Goal: Task Accomplishment & Management: Manage account settings

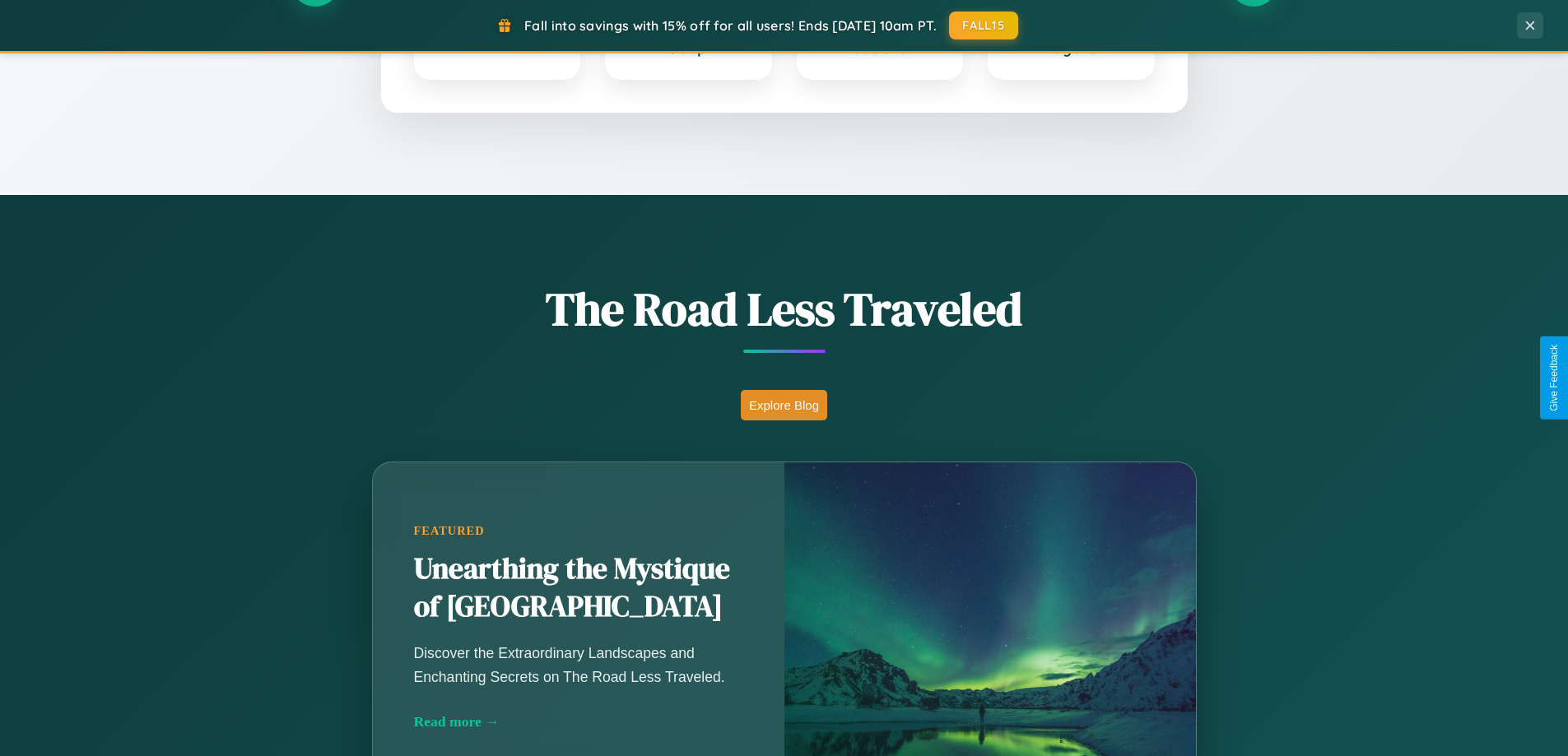
scroll to position [1133, 0]
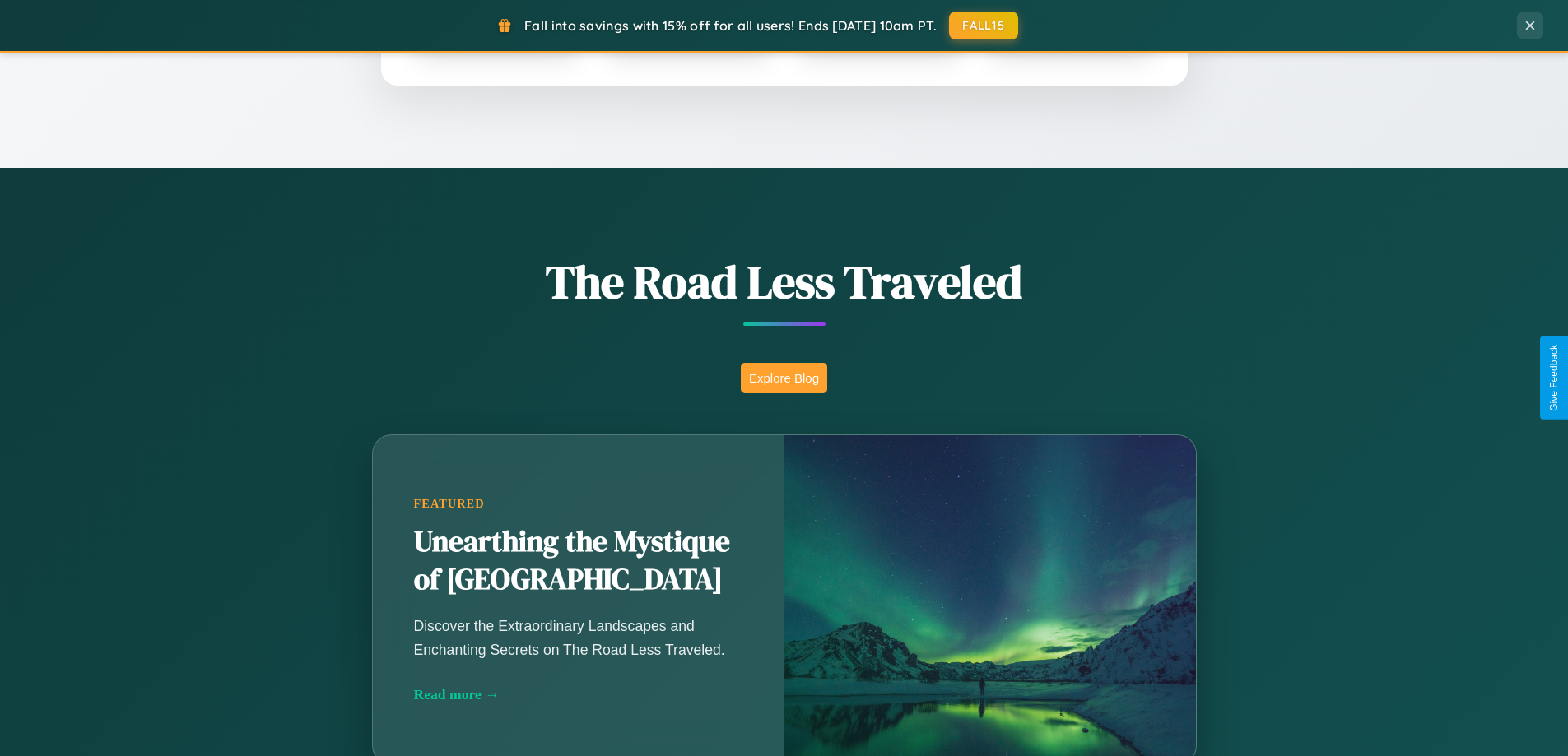
click at [784, 378] on button "Explore Blog" at bounding box center [784, 378] width 86 height 30
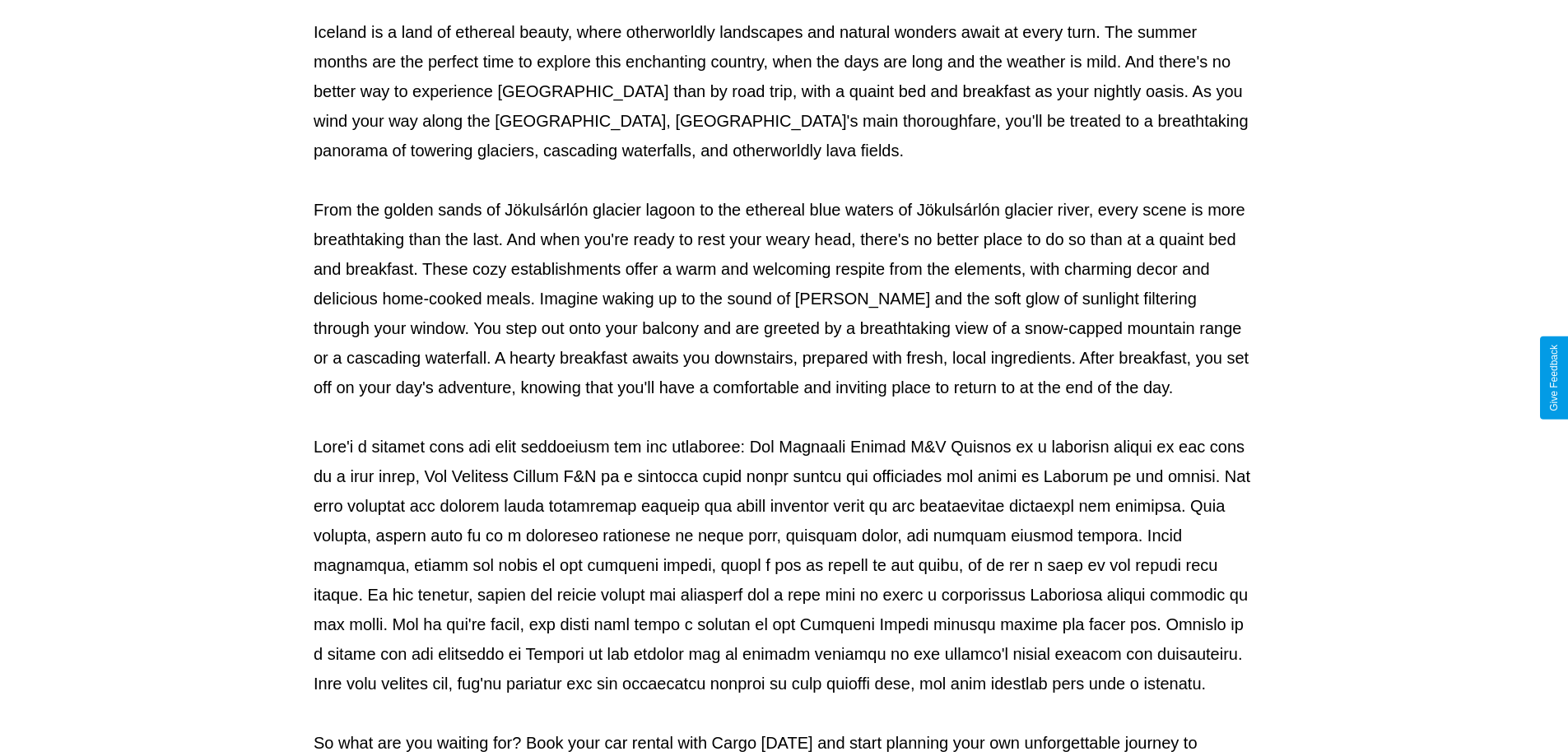
scroll to position [532, 0]
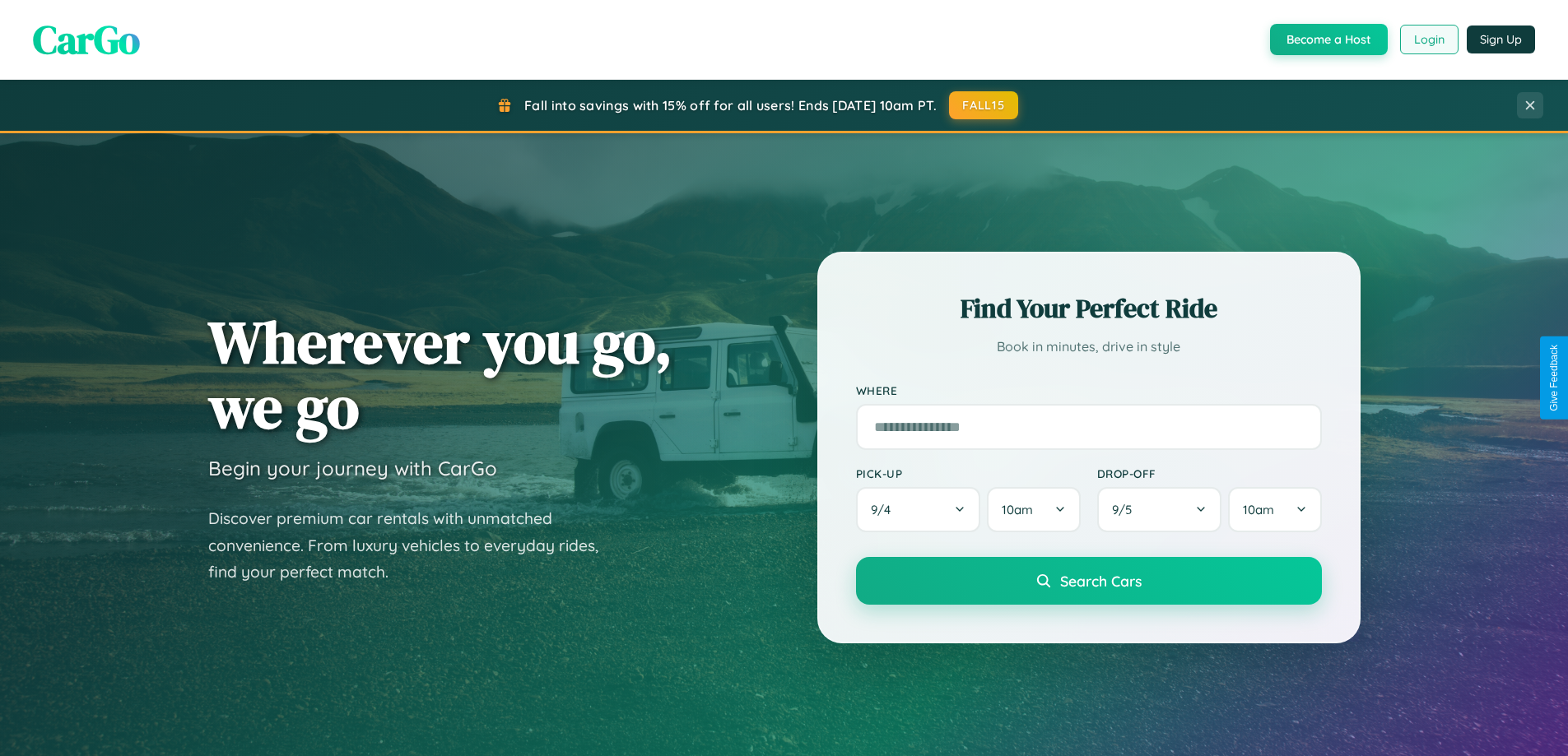
click at [1428, 39] on button "Login" at bounding box center [1429, 39] width 59 height 29
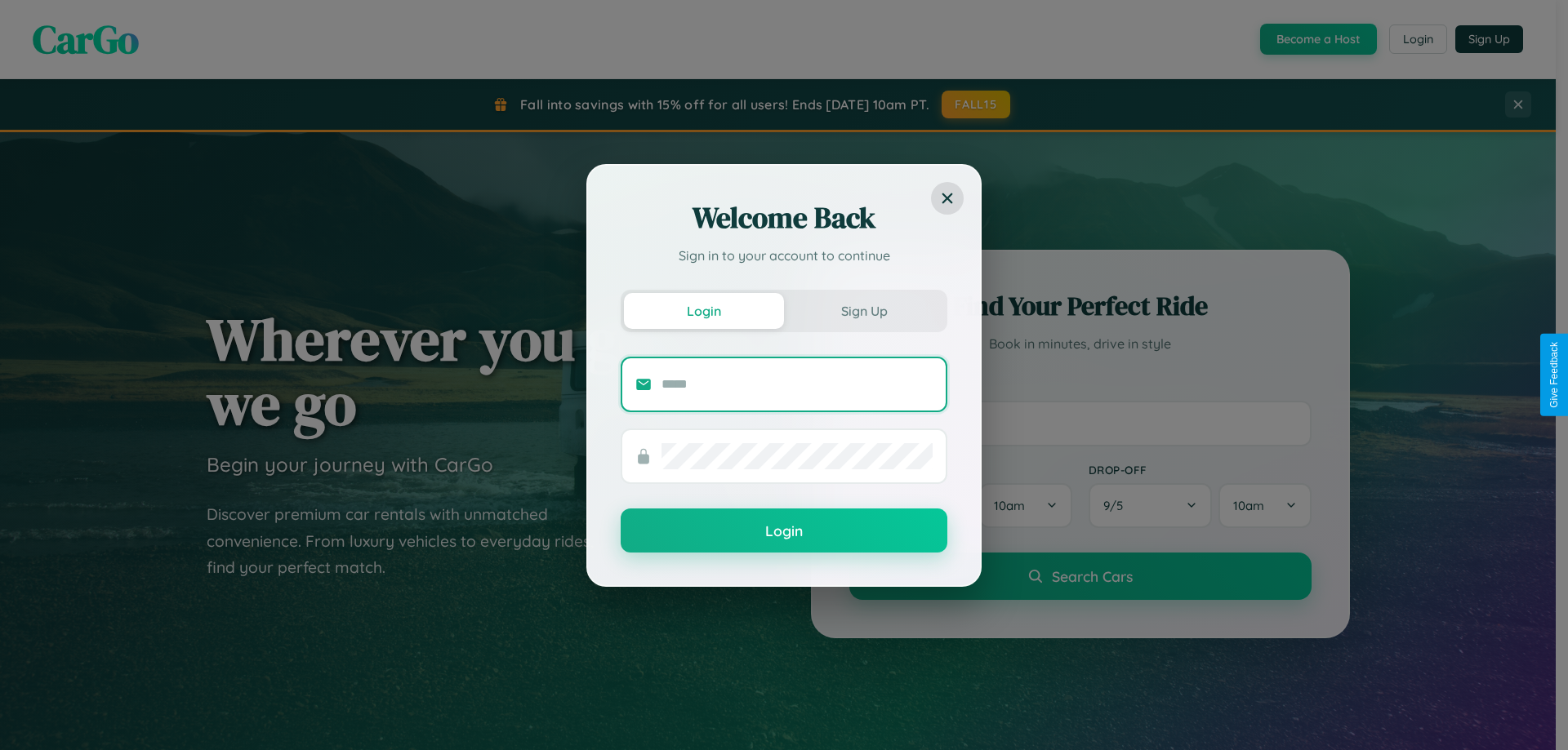
click at [797, 384] on input "text" at bounding box center [796, 384] width 271 height 26
type input "**********"
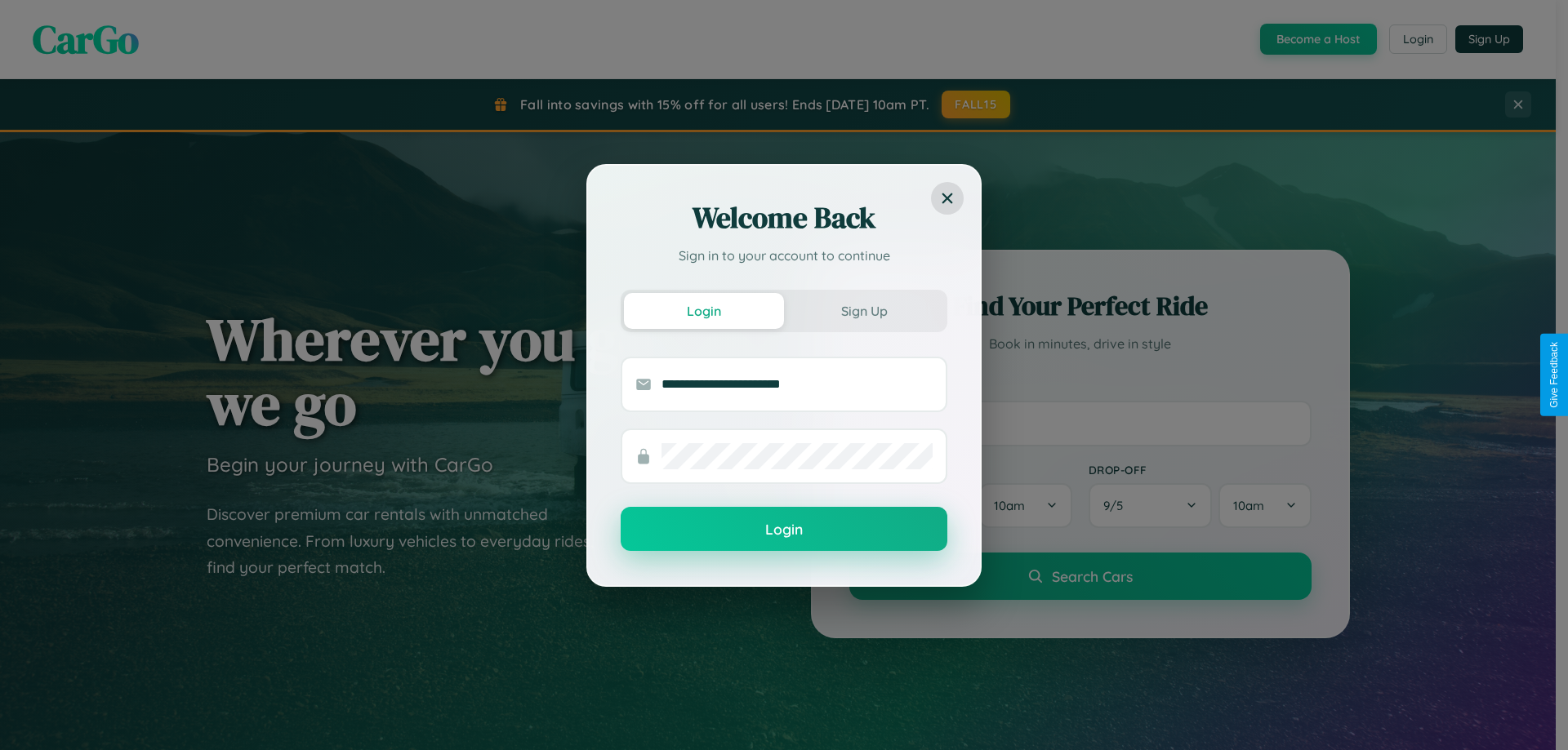
click at [784, 530] on button "Login" at bounding box center [783, 529] width 326 height 44
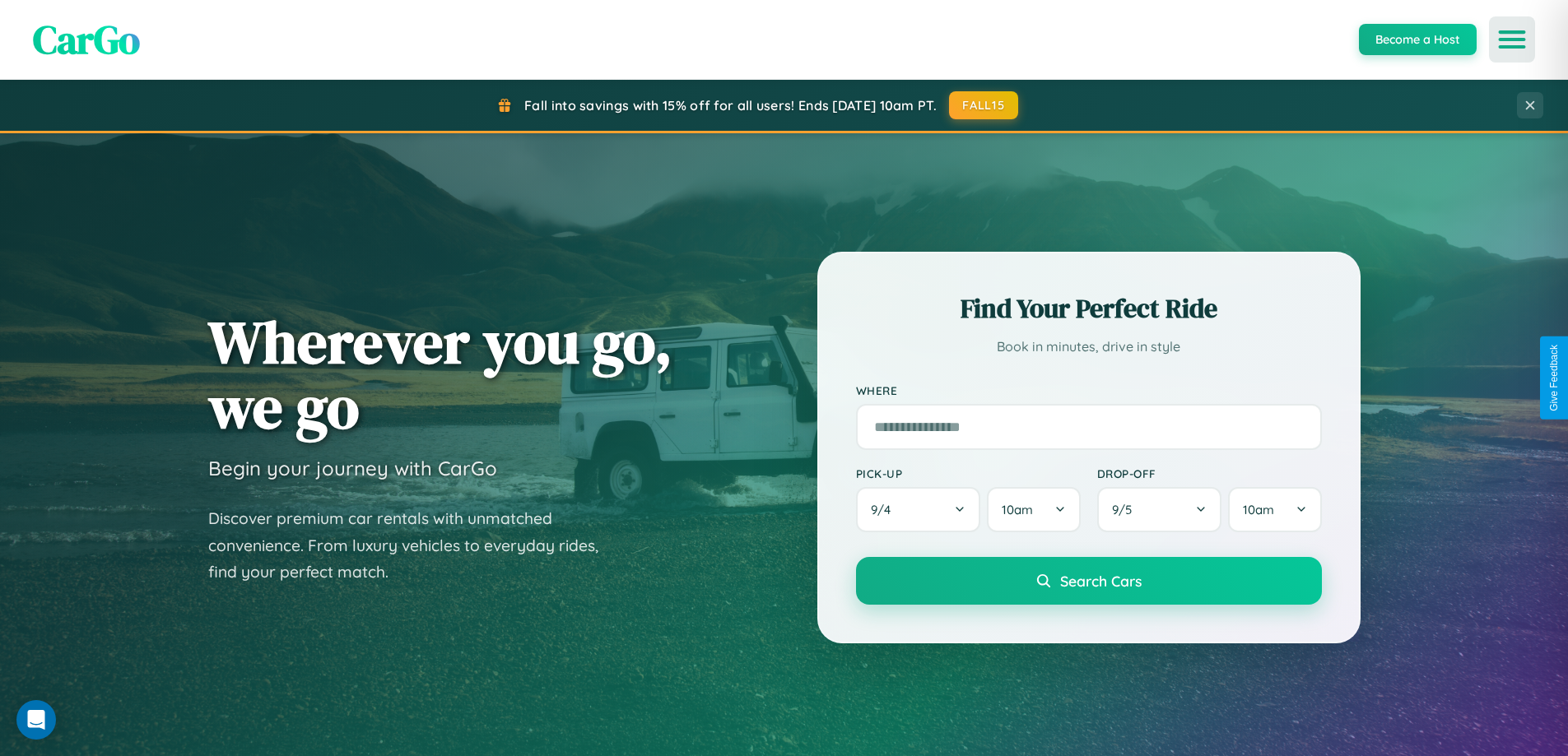
click at [1512, 39] on icon "Open menu" at bounding box center [1512, 39] width 24 height 15
